Goal: Check status: Check status

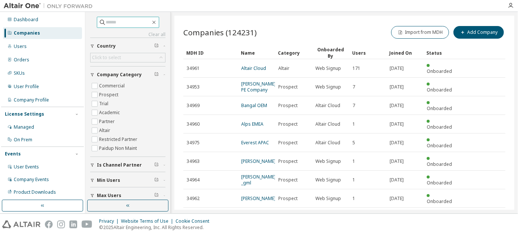
paste input "**********"
click at [121, 24] on input "**********" at bounding box center [128, 22] width 45 height 7
type input "**********"
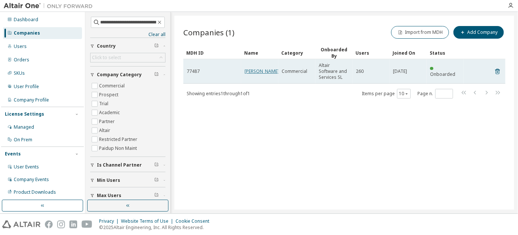
click at [258, 70] on link "[PERSON_NAME]" at bounding box center [262, 71] width 35 height 6
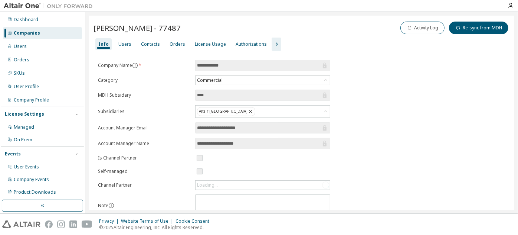
click at [273, 43] on icon "button" at bounding box center [276, 44] width 9 height 9
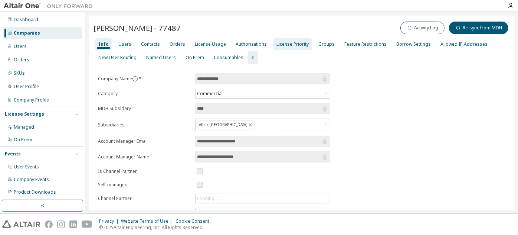
click at [299, 39] on div "License Priority" at bounding box center [292, 44] width 38 height 12
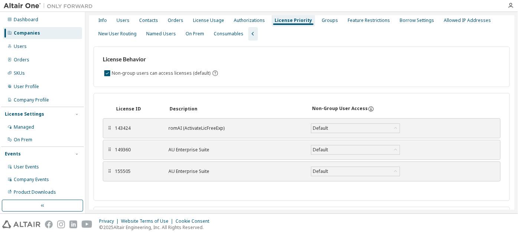
scroll to position [23, 0]
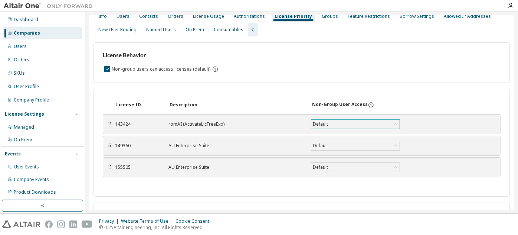
click at [392, 123] on icon at bounding box center [395, 123] width 7 height 7
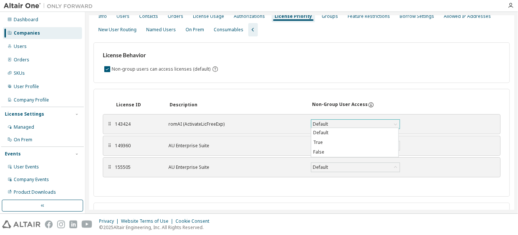
click at [392, 123] on icon at bounding box center [395, 123] width 7 height 7
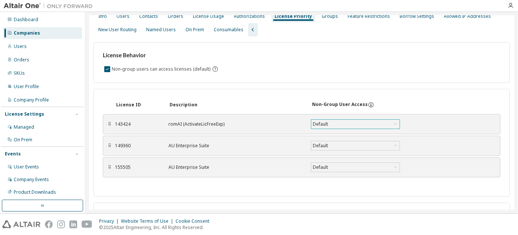
click at [89, 194] on div "[PERSON_NAME] - 77487 Clear Load Save Save As Field Operator Value Select filte…" at bounding box center [301, 144] width 425 height 302
click at [85, 201] on div "Dashboard Companies Users Orders SKUs User Profile Company Profile License Sett…" at bounding box center [42, 112] width 85 height 201
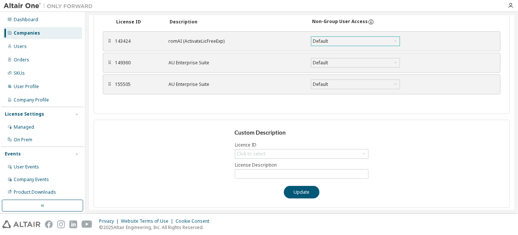
scroll to position [0, 0]
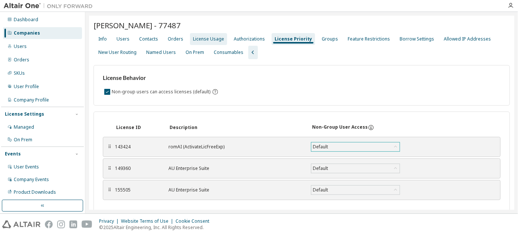
click at [209, 37] on div "License Usage" at bounding box center [208, 39] width 31 height 6
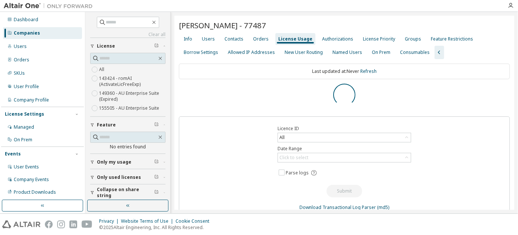
scroll to position [13, 0]
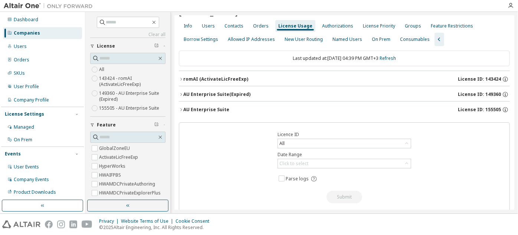
click at [207, 106] on div "AU Enterprise Suite" at bounding box center [206, 109] width 46 height 6
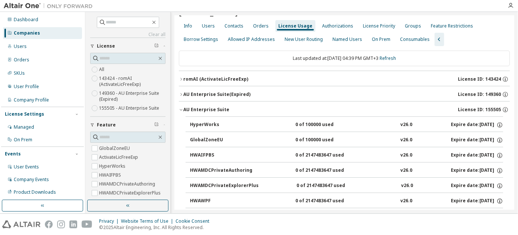
click at [222, 80] on div "romAI (ActivateLicFreeExp)" at bounding box center [215, 79] width 65 height 6
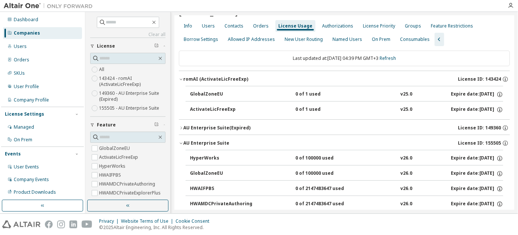
click at [222, 80] on div "romAI (ActivateLicFreeExp)" at bounding box center [215, 79] width 65 height 6
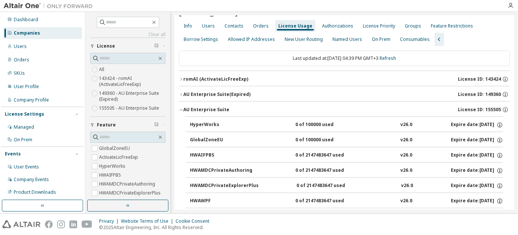
click at [213, 79] on div "romAI (ActivateLicFreeExp)" at bounding box center [215, 79] width 65 height 6
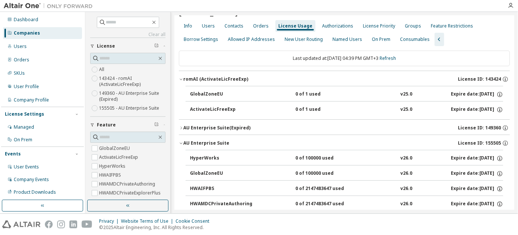
click at [181, 78] on icon "button" at bounding box center [181, 79] width 4 height 4
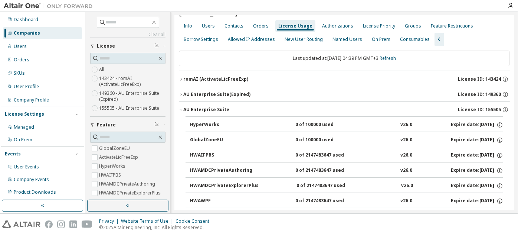
click at [181, 78] on icon "button" at bounding box center [181, 79] width 4 height 4
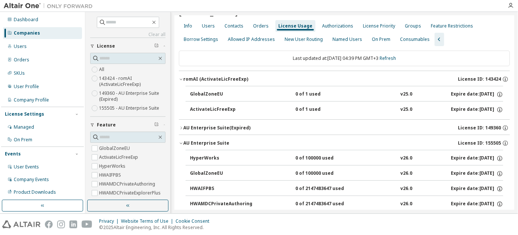
click at [181, 78] on icon "button" at bounding box center [181, 79] width 4 height 4
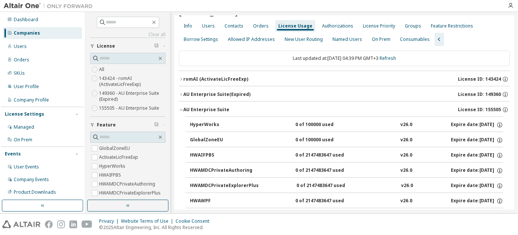
scroll to position [39, 0]
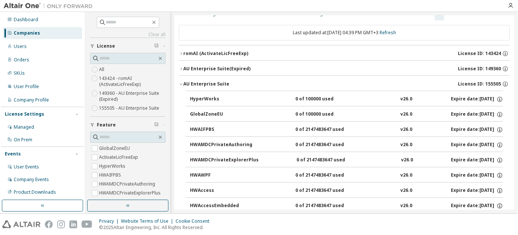
click at [184, 50] on div "romAI (ActivateLicFreeExp)" at bounding box center [215, 53] width 65 height 6
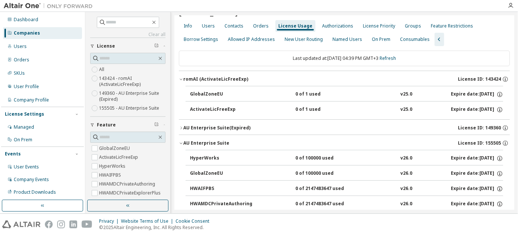
scroll to position [0, 0]
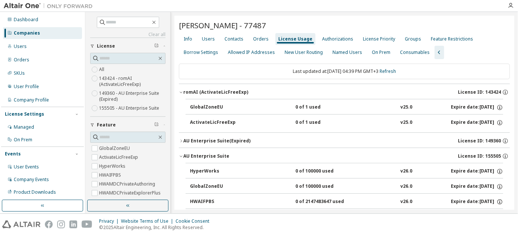
click at [180, 90] on icon "button" at bounding box center [181, 92] width 4 height 4
